Goal: Task Accomplishment & Management: Manage account settings

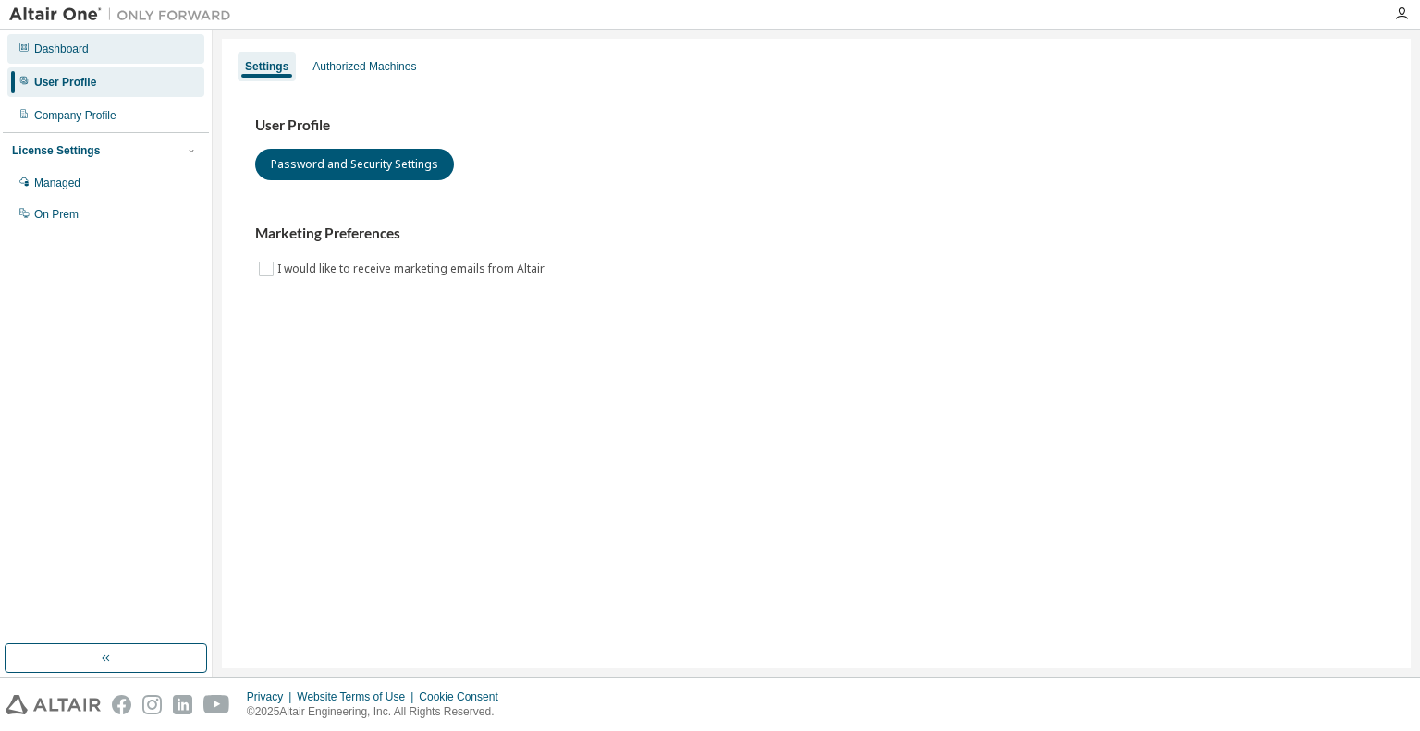
click at [111, 62] on div "Dashboard" at bounding box center [105, 49] width 197 height 30
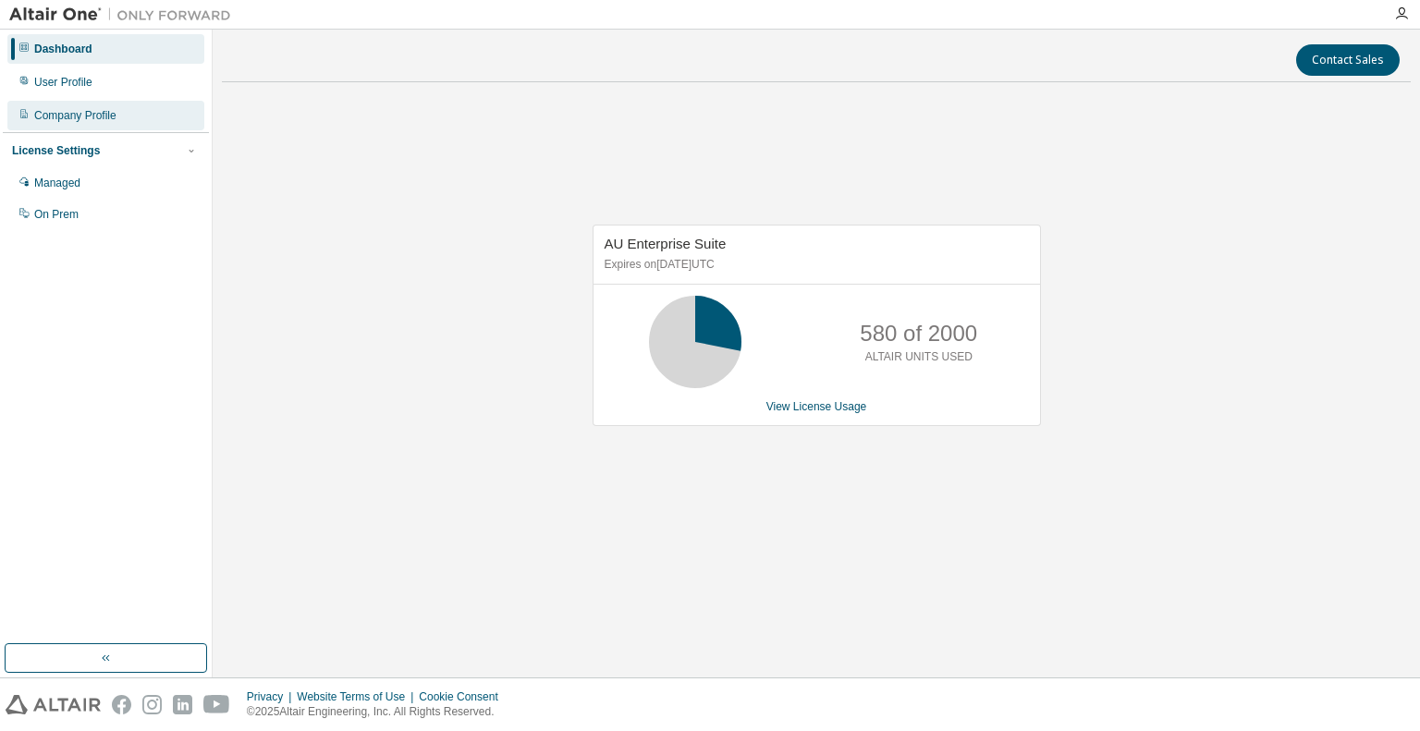
click at [126, 119] on div "Company Profile" at bounding box center [105, 116] width 197 height 30
